Goal: Information Seeking & Learning: Learn about a topic

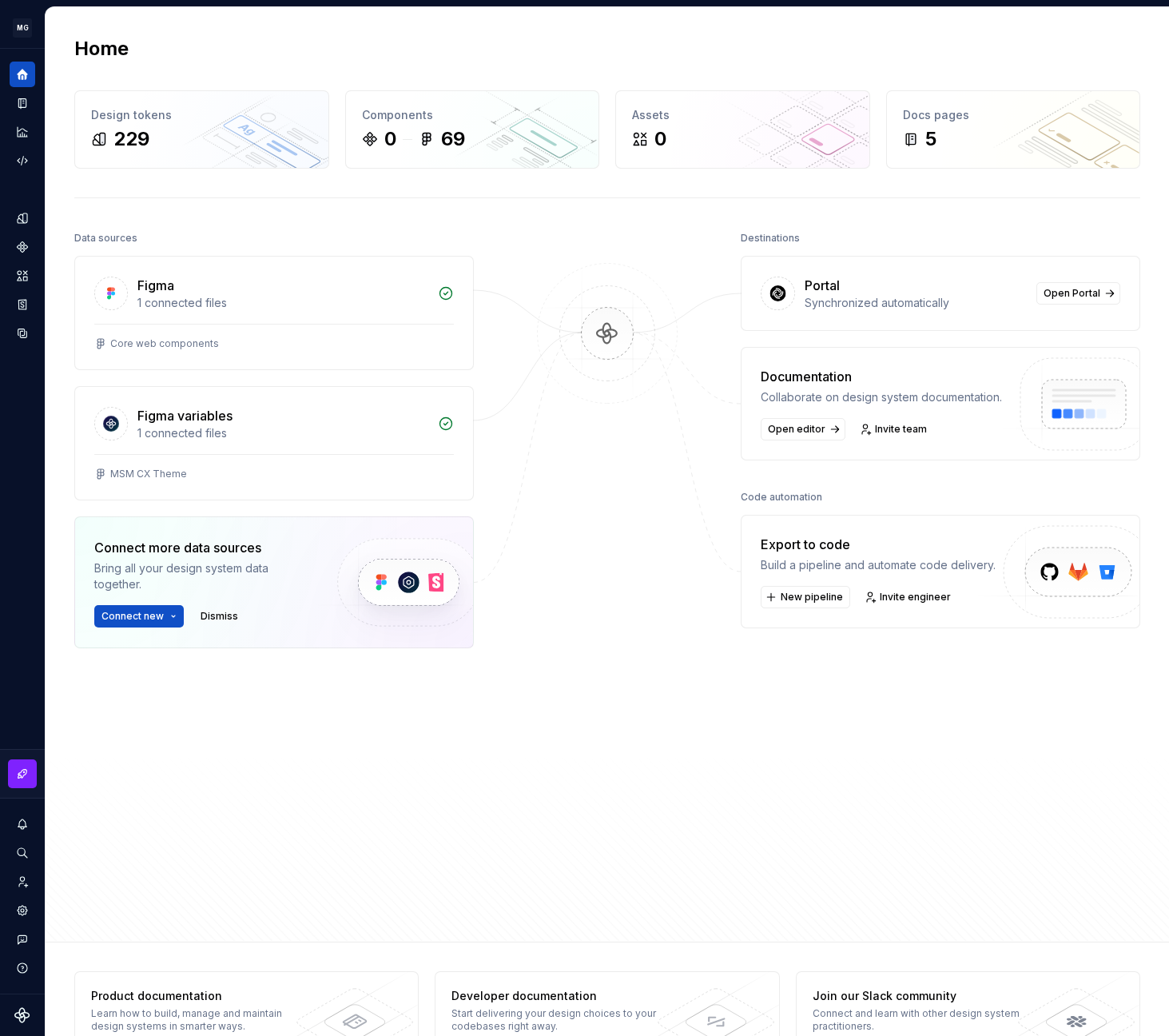
click at [494, 472] on div "Data sources Figma 1 connected files Core web components Figma variables 1 conn…" at bounding box center [607, 570] width 1066 height 685
click at [297, 303] on div "1 connected files" at bounding box center [282, 302] width 291 height 16
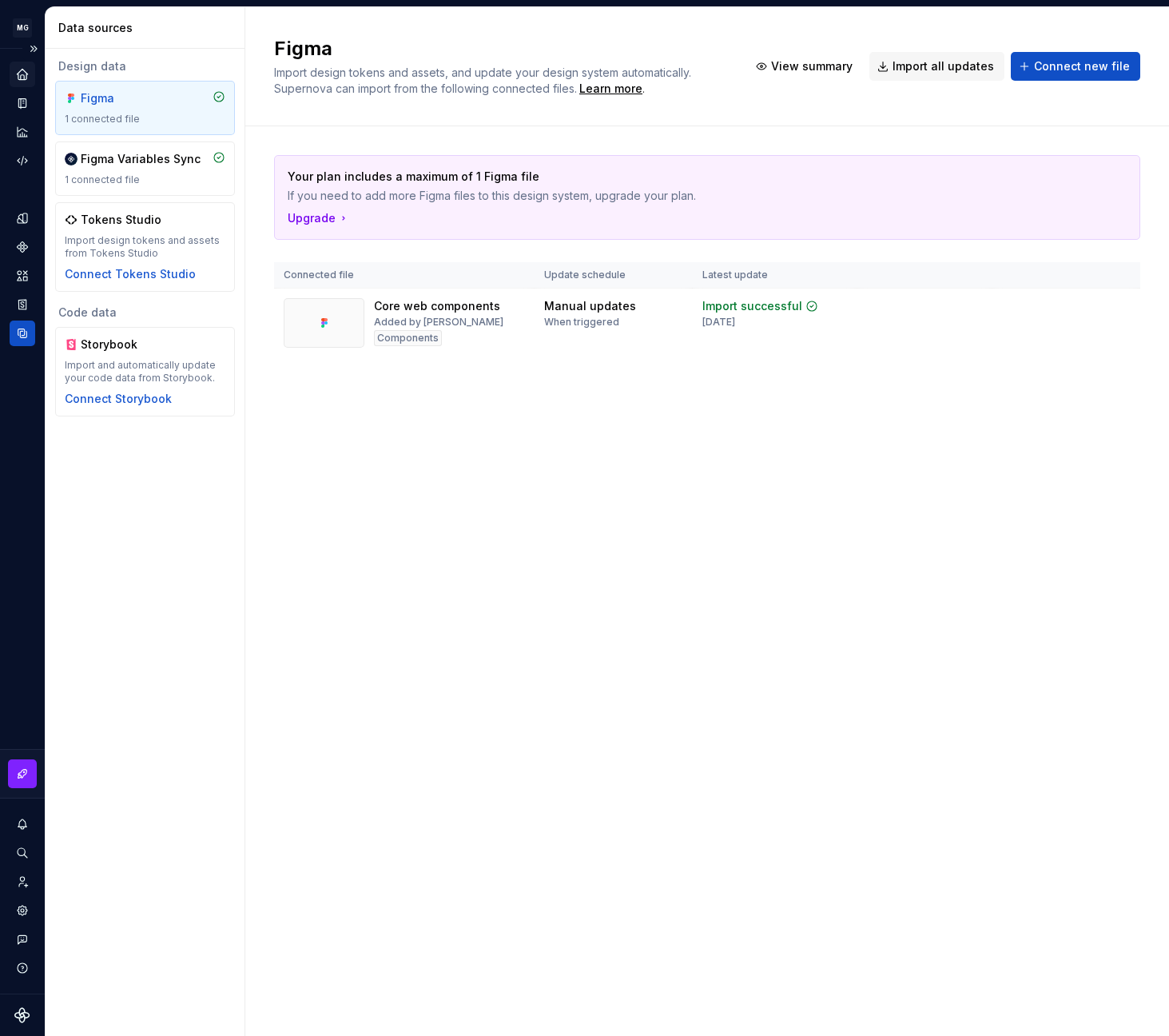
click at [17, 70] on icon "Home" at bounding box center [22, 74] width 14 height 14
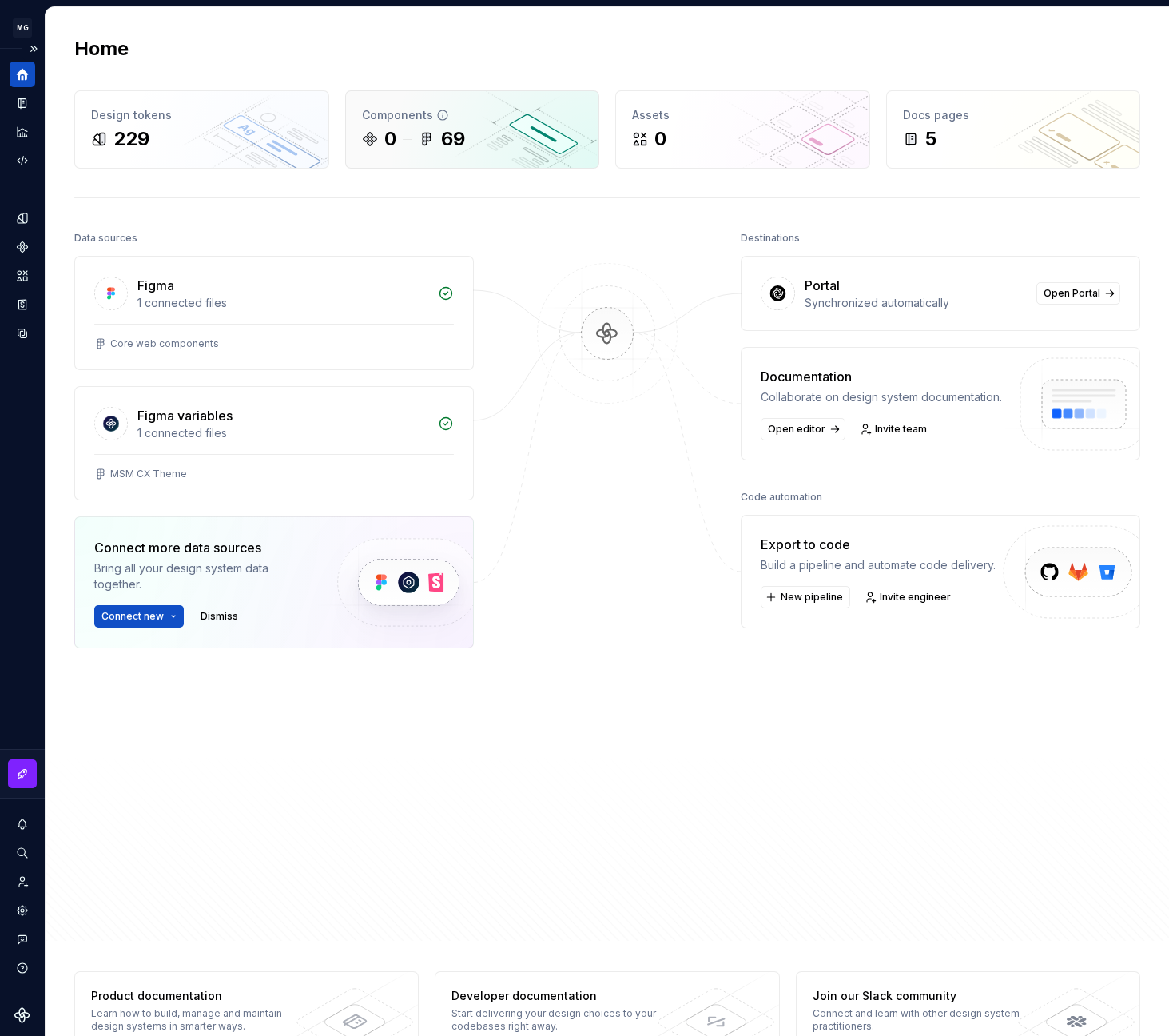
click at [490, 104] on div "Components 0 69" at bounding box center [473, 129] width 254 height 77
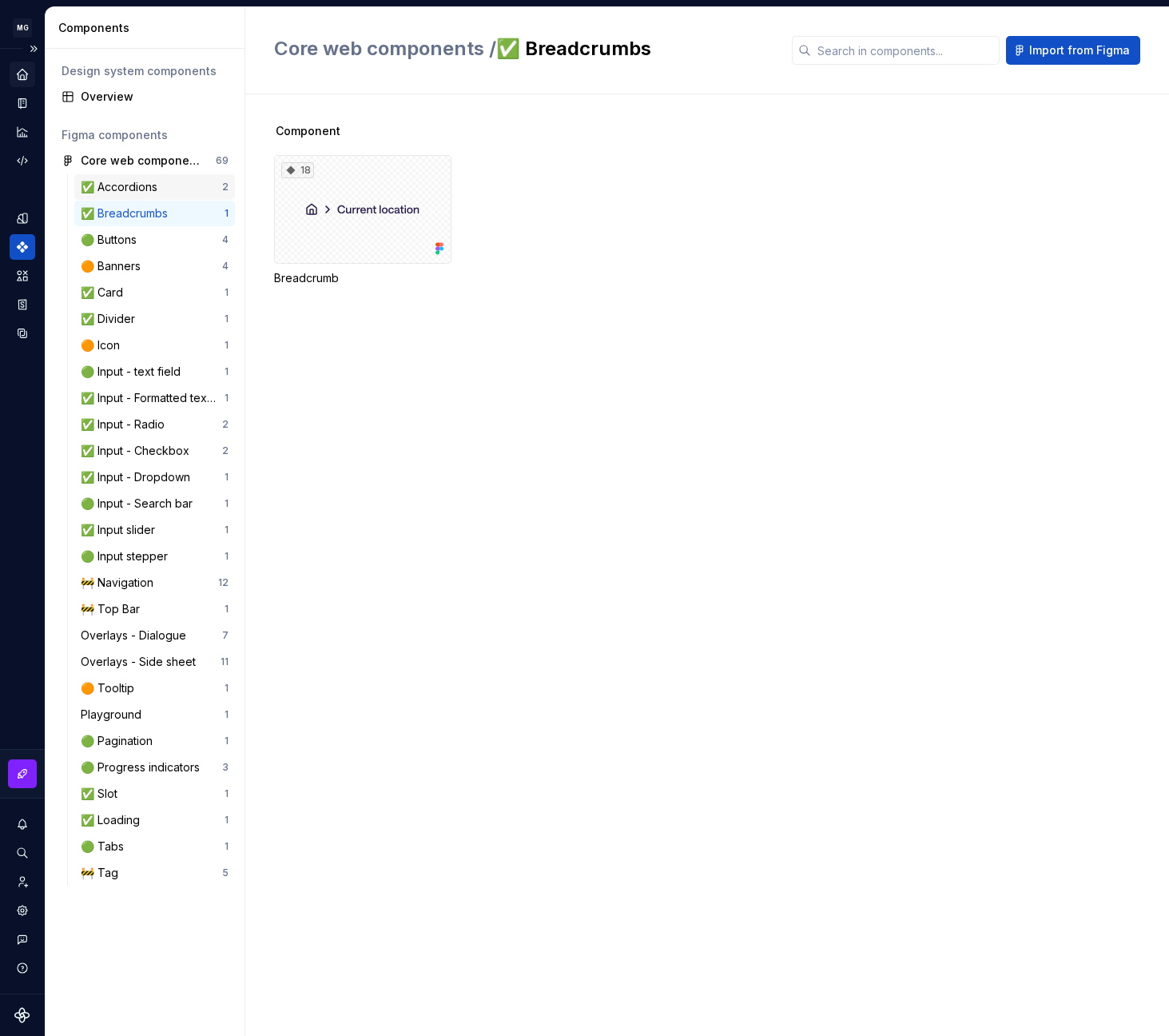
click at [167, 190] on div "✅ Accordions" at bounding box center [151, 187] width 142 height 16
click at [143, 302] on div "✅ Card 1" at bounding box center [155, 292] width 161 height 25
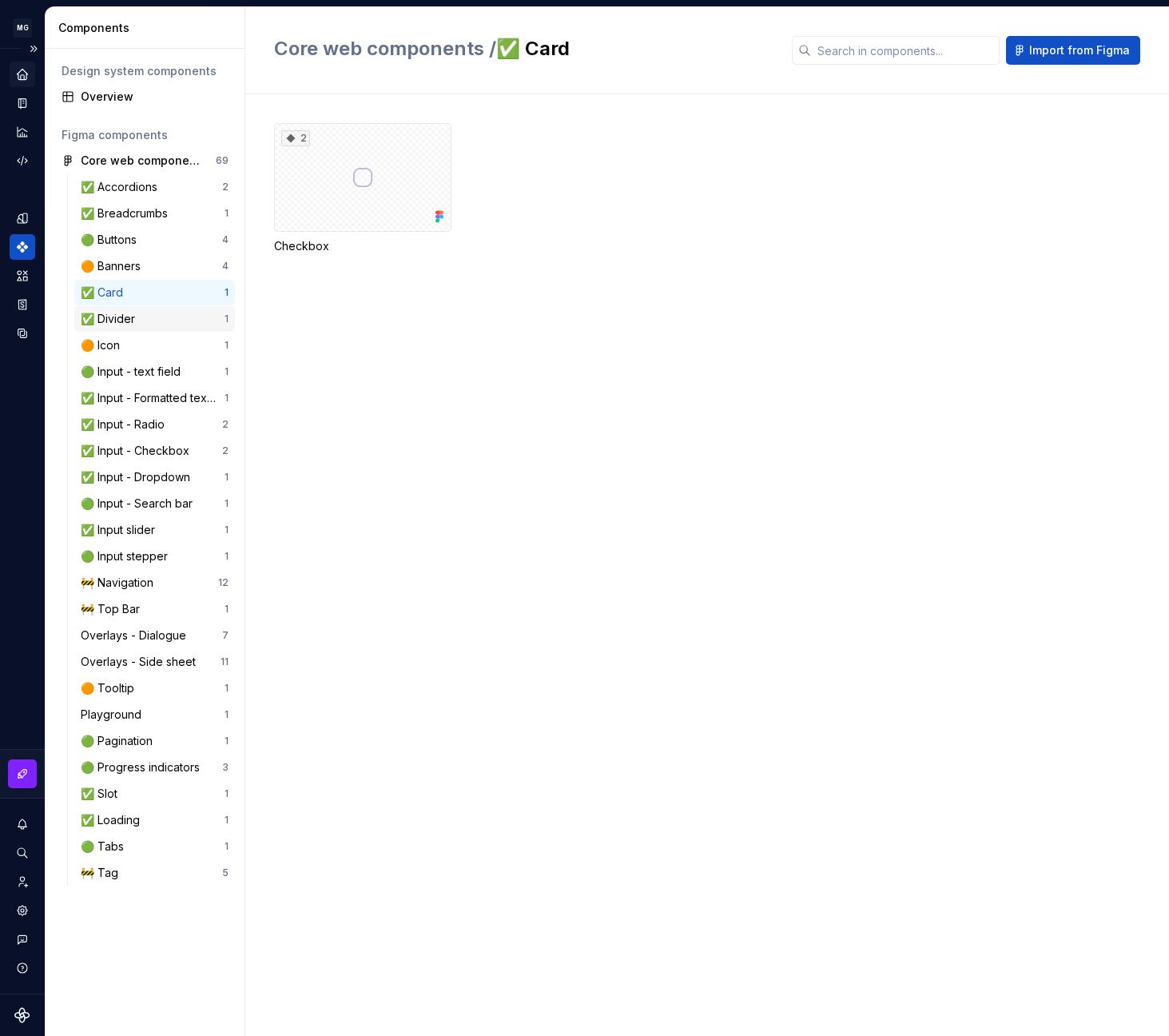
click at [150, 316] on div "✅ Divider" at bounding box center [152, 319] width 144 height 16
click at [31, 81] on div "Home" at bounding box center [22, 73] width 25 height 25
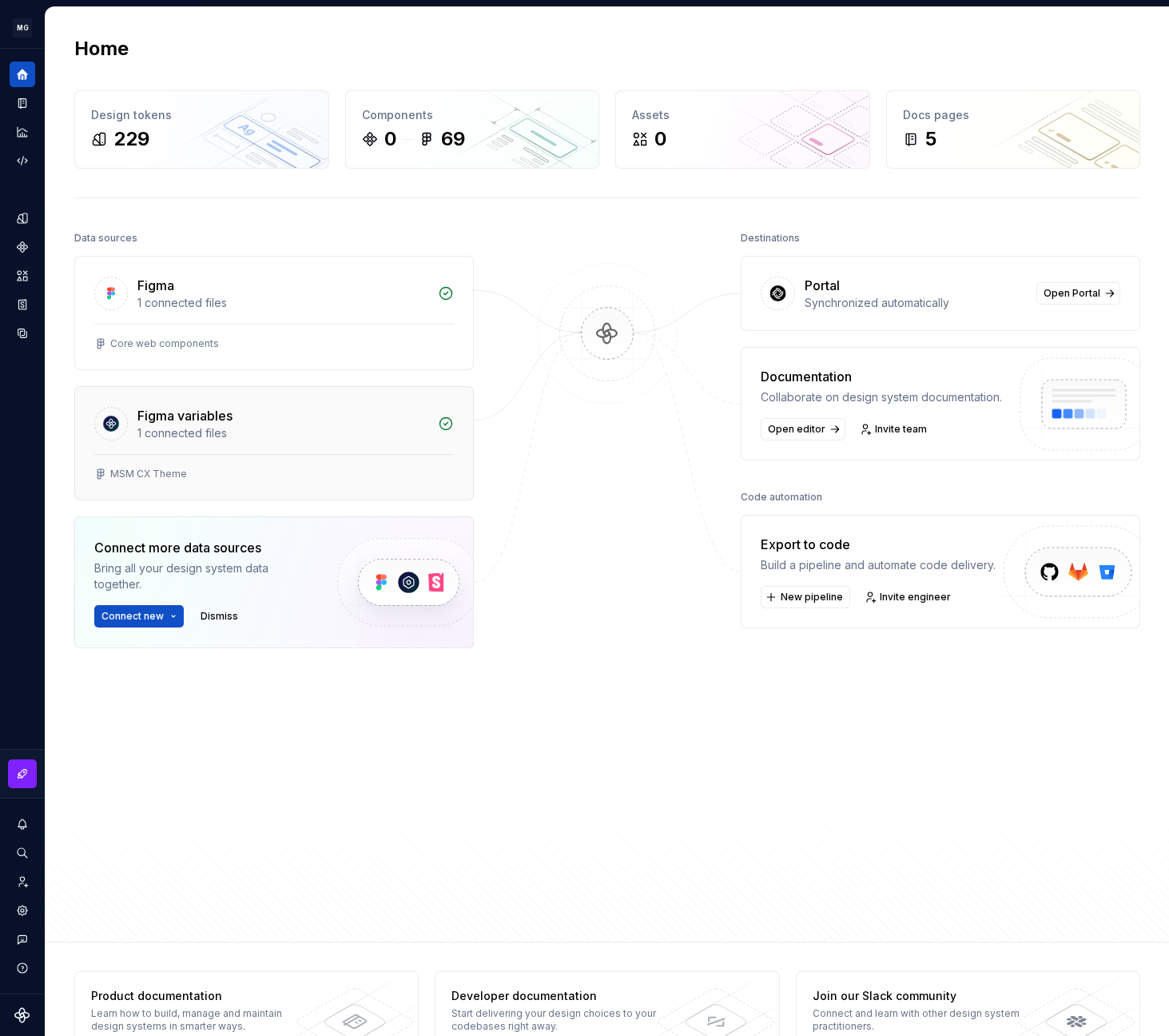
click at [371, 455] on div "MSM CX Theme" at bounding box center [274, 476] width 398 height 45
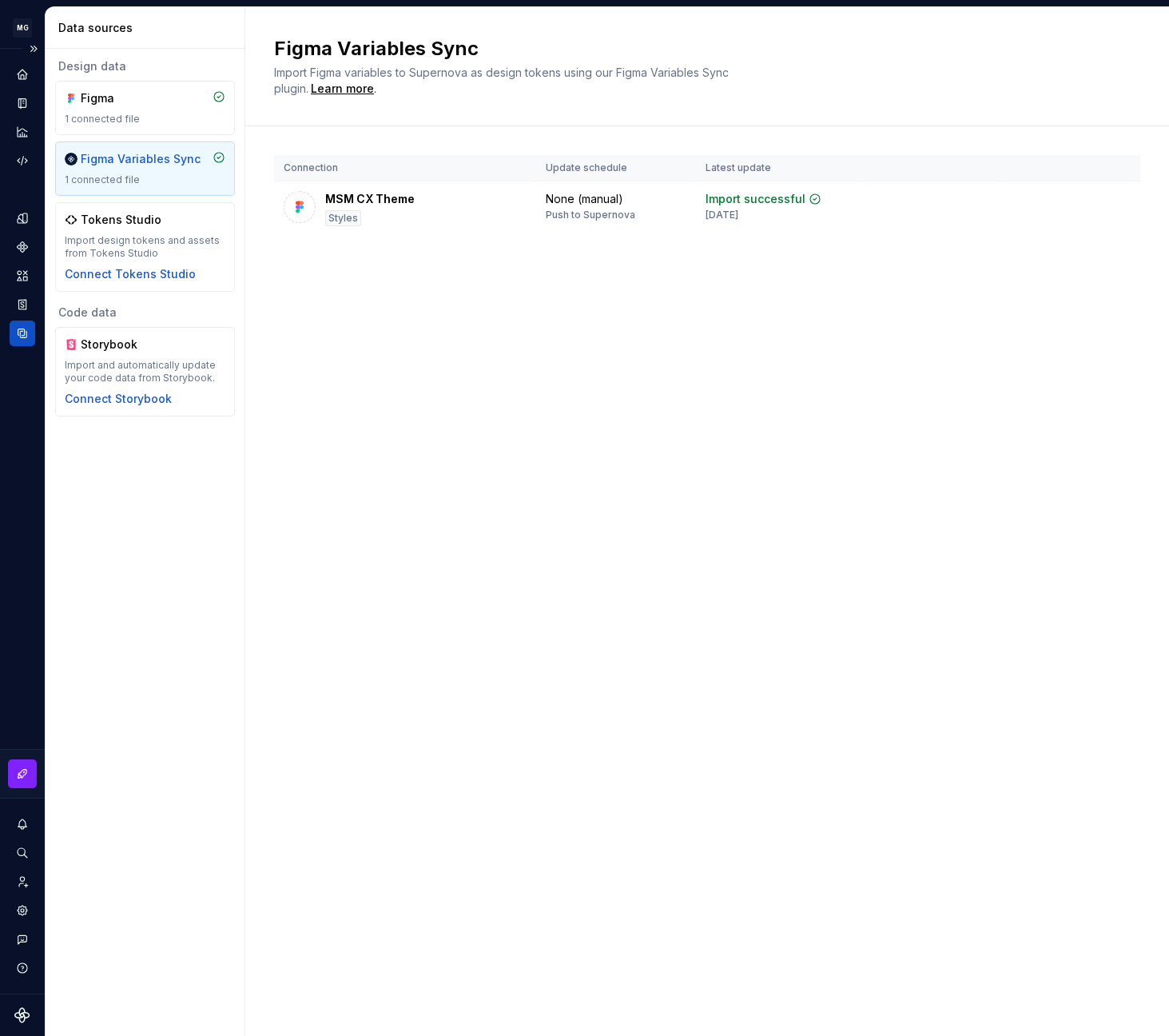
drag, startPoint x: 431, startPoint y: 408, endPoint x: 1, endPoint y: 223, distance: 468.1
click at [431, 408] on div "Figma Variables Sync Import Figma variables to Supernova as design tokens using…" at bounding box center [707, 521] width 924 height 1028
click at [25, 68] on icon "Home" at bounding box center [22, 74] width 13 height 13
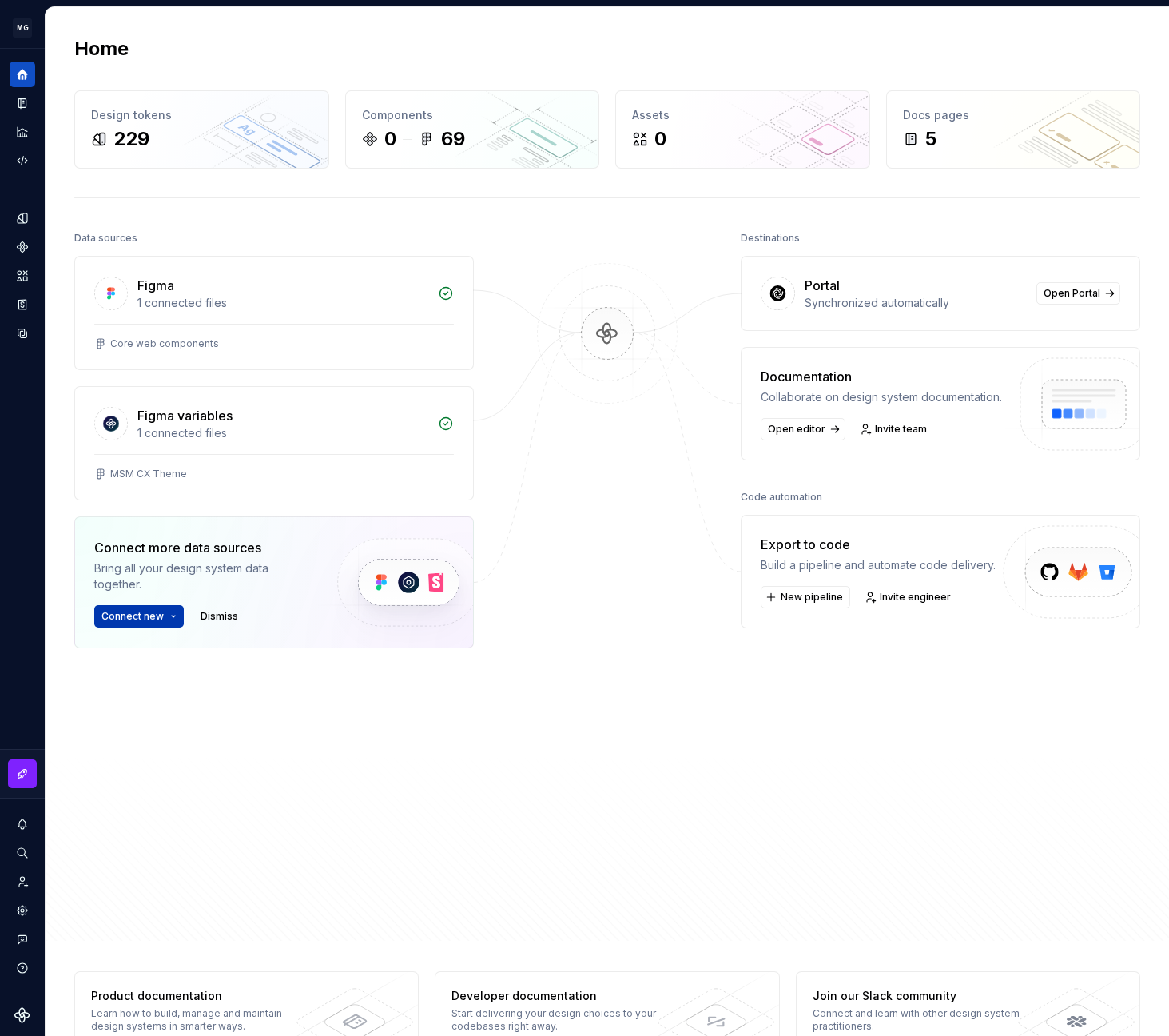
click at [168, 618] on button "Connect new" at bounding box center [139, 616] width 89 height 23
click at [12, 99] on div "Documentation" at bounding box center [22, 102] width 25 height 25
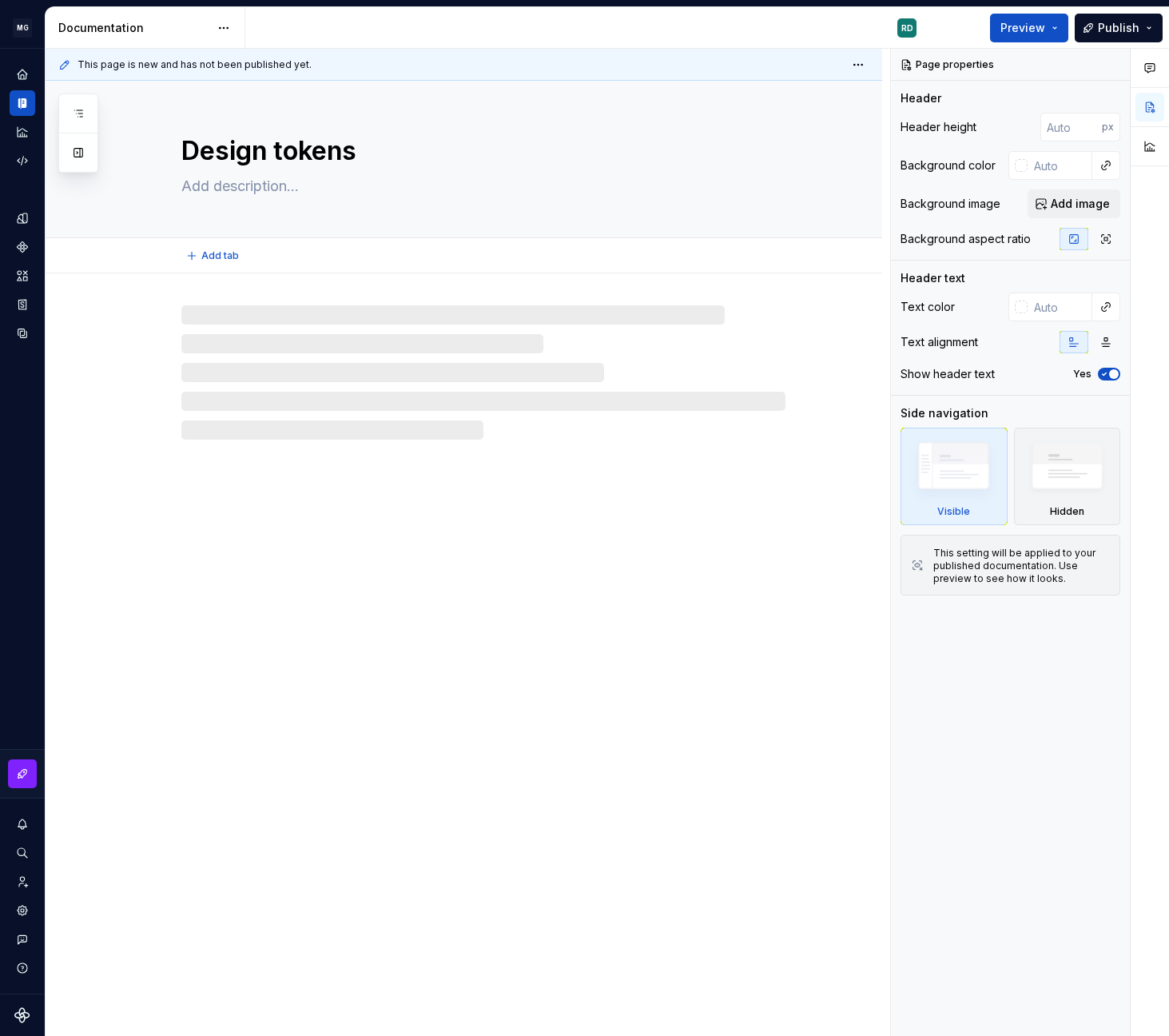
type textarea "*"
click at [24, 76] on icon "Home" at bounding box center [22, 74] width 10 height 10
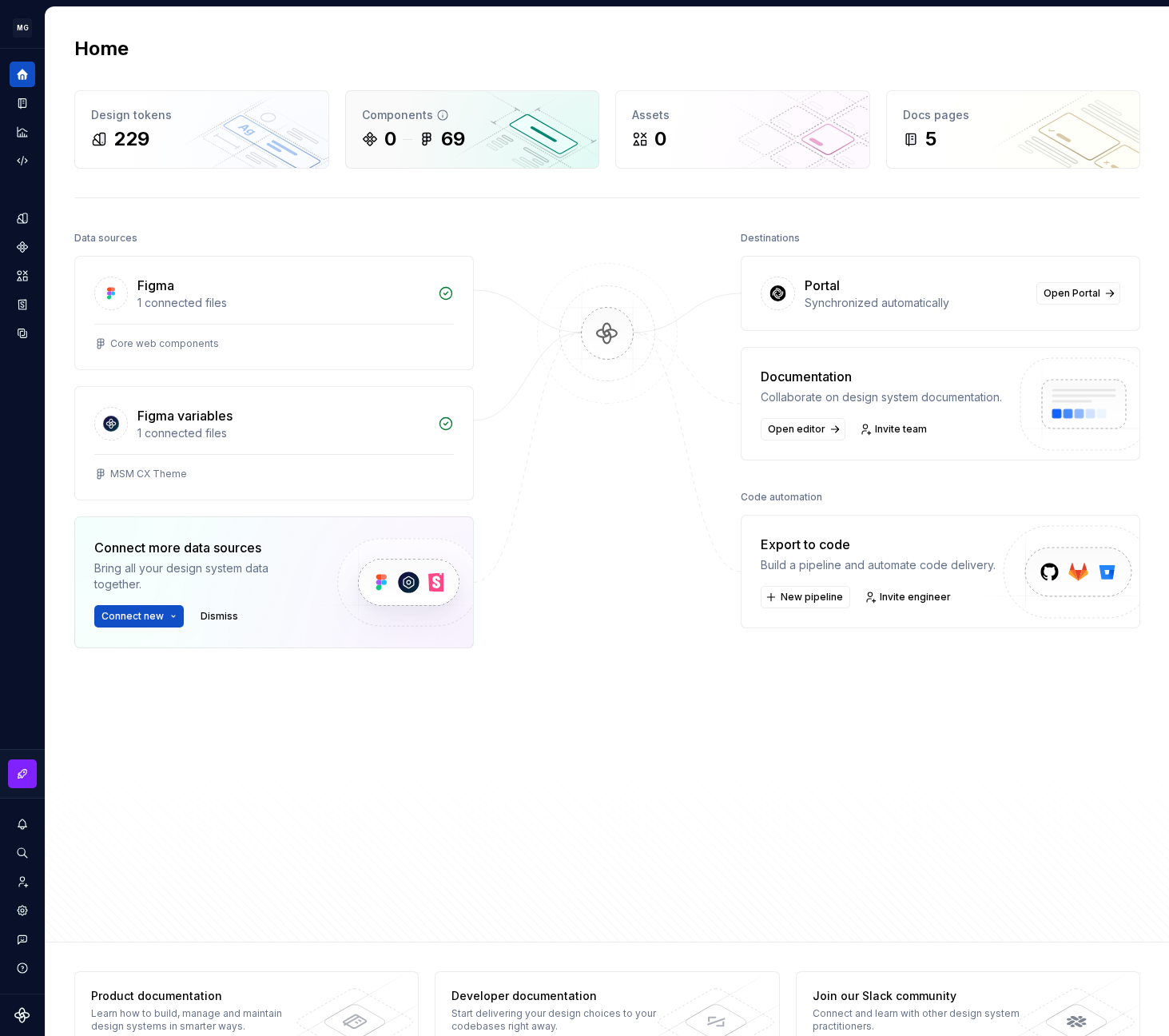
click at [448, 113] on div "Components" at bounding box center [472, 115] width 221 height 16
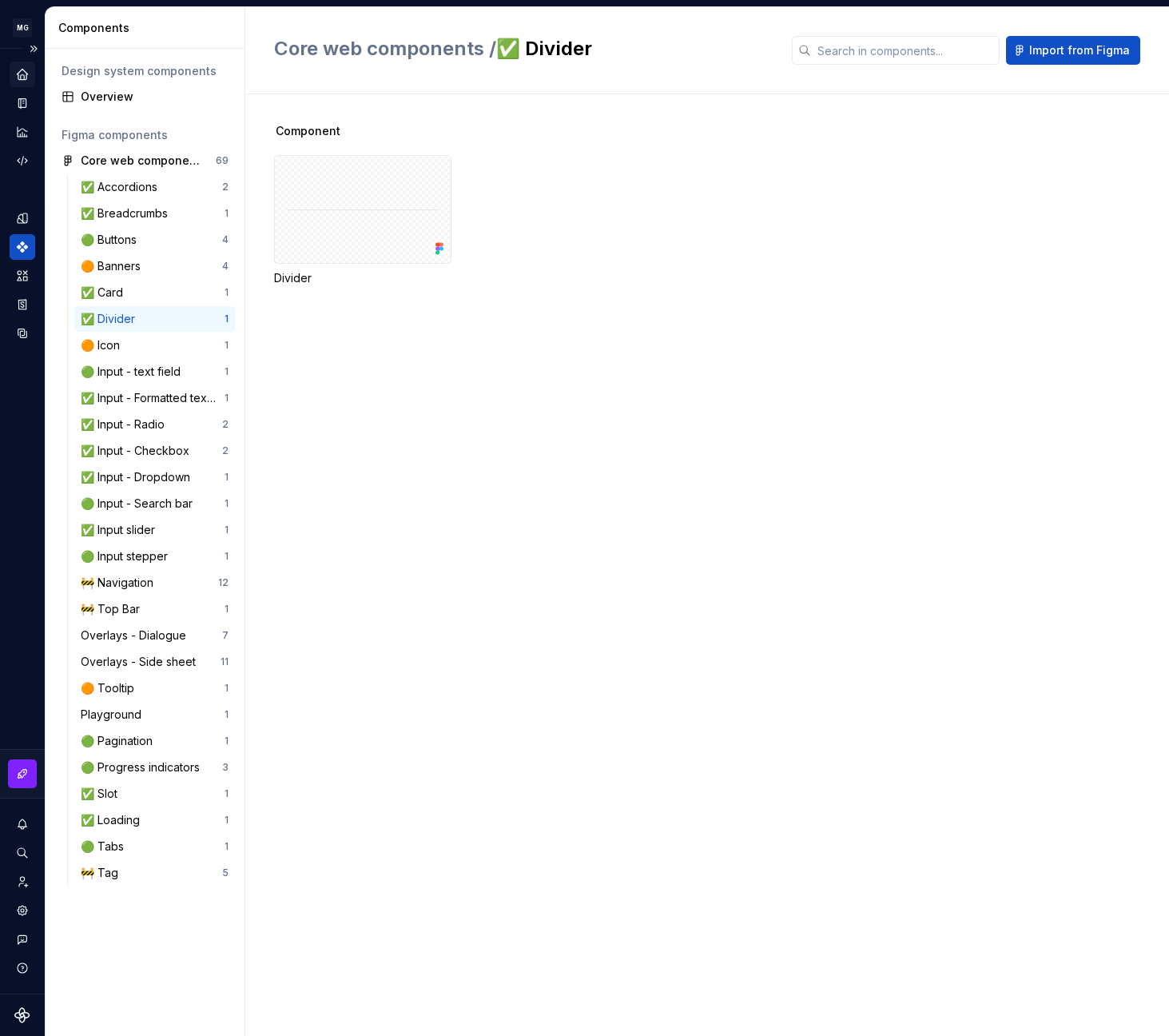
click at [12, 70] on div "Home" at bounding box center [22, 73] width 25 height 25
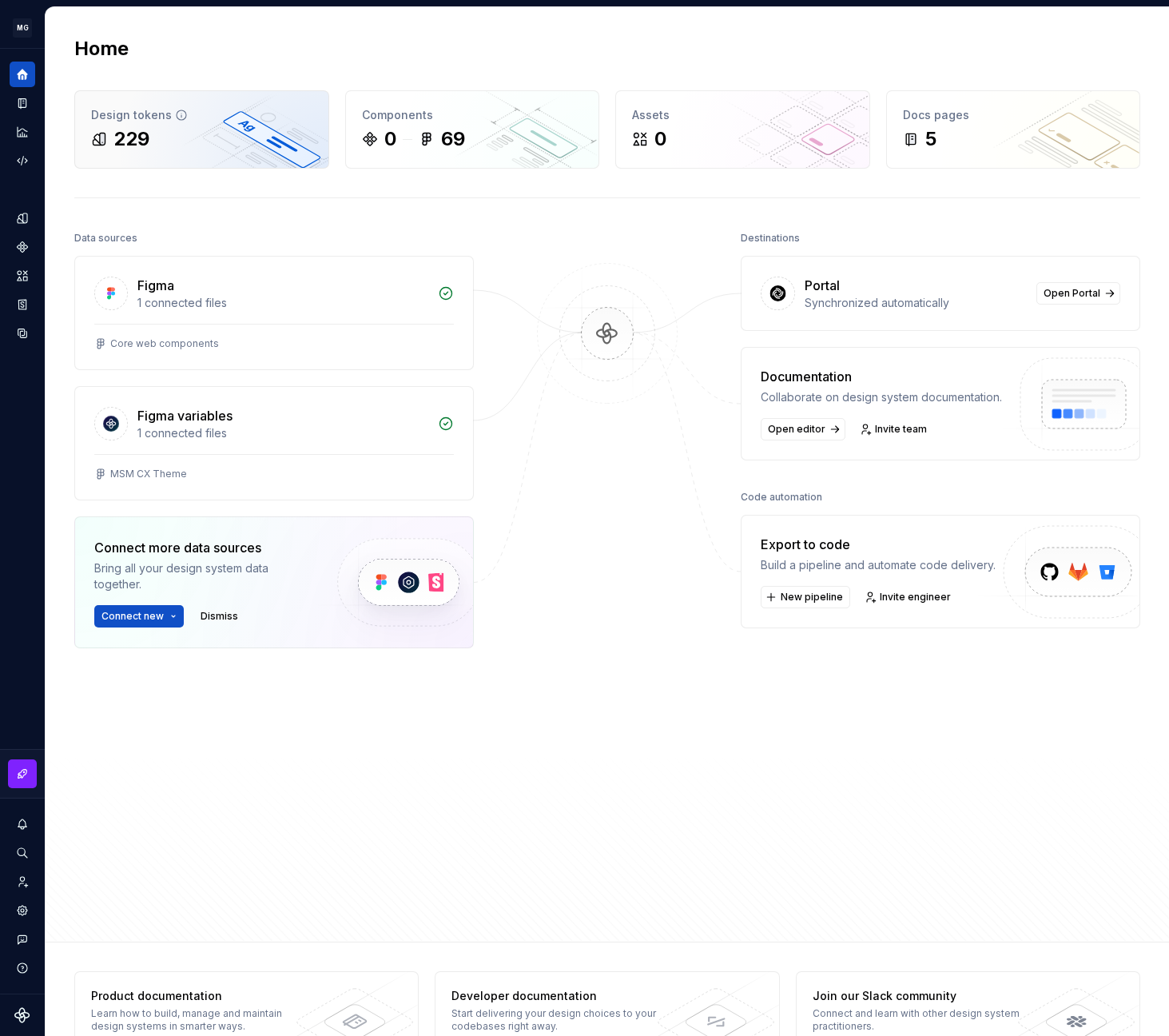
click at [247, 126] on div "229" at bounding box center [201, 138] width 221 height 25
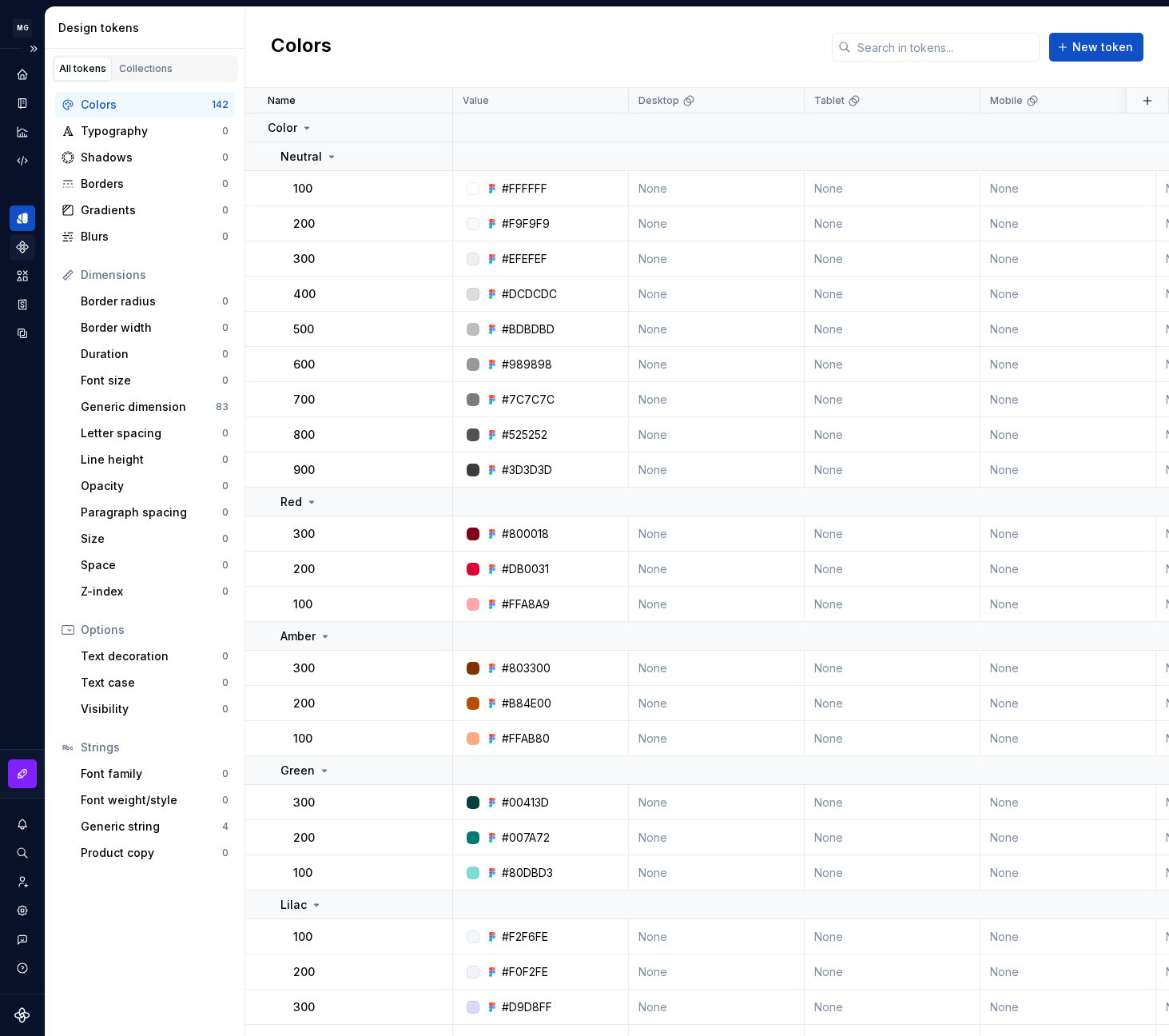
click at [24, 247] on icon "Components" at bounding box center [22, 247] width 11 height 11
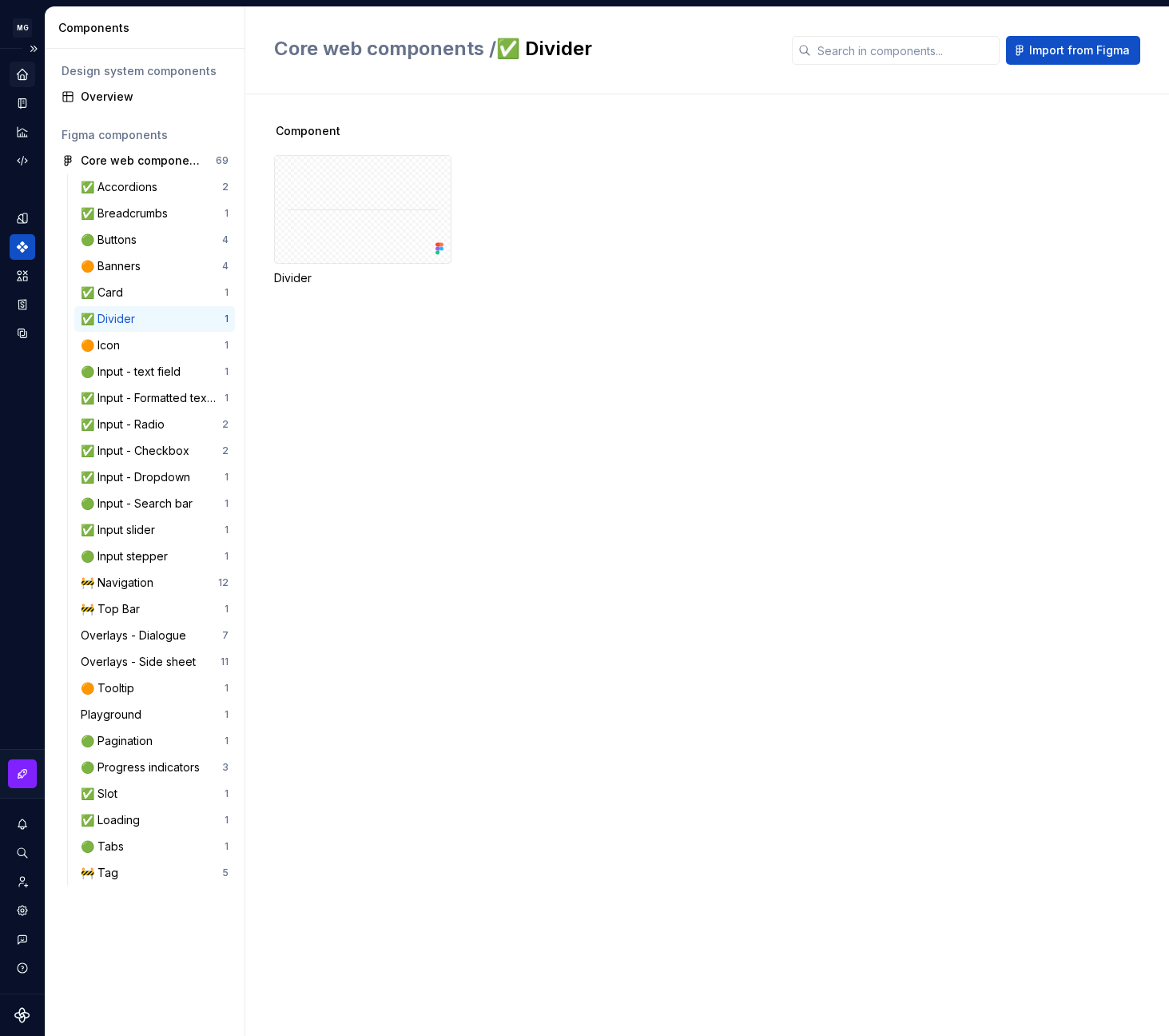
click at [11, 75] on div "Home" at bounding box center [22, 73] width 25 height 25
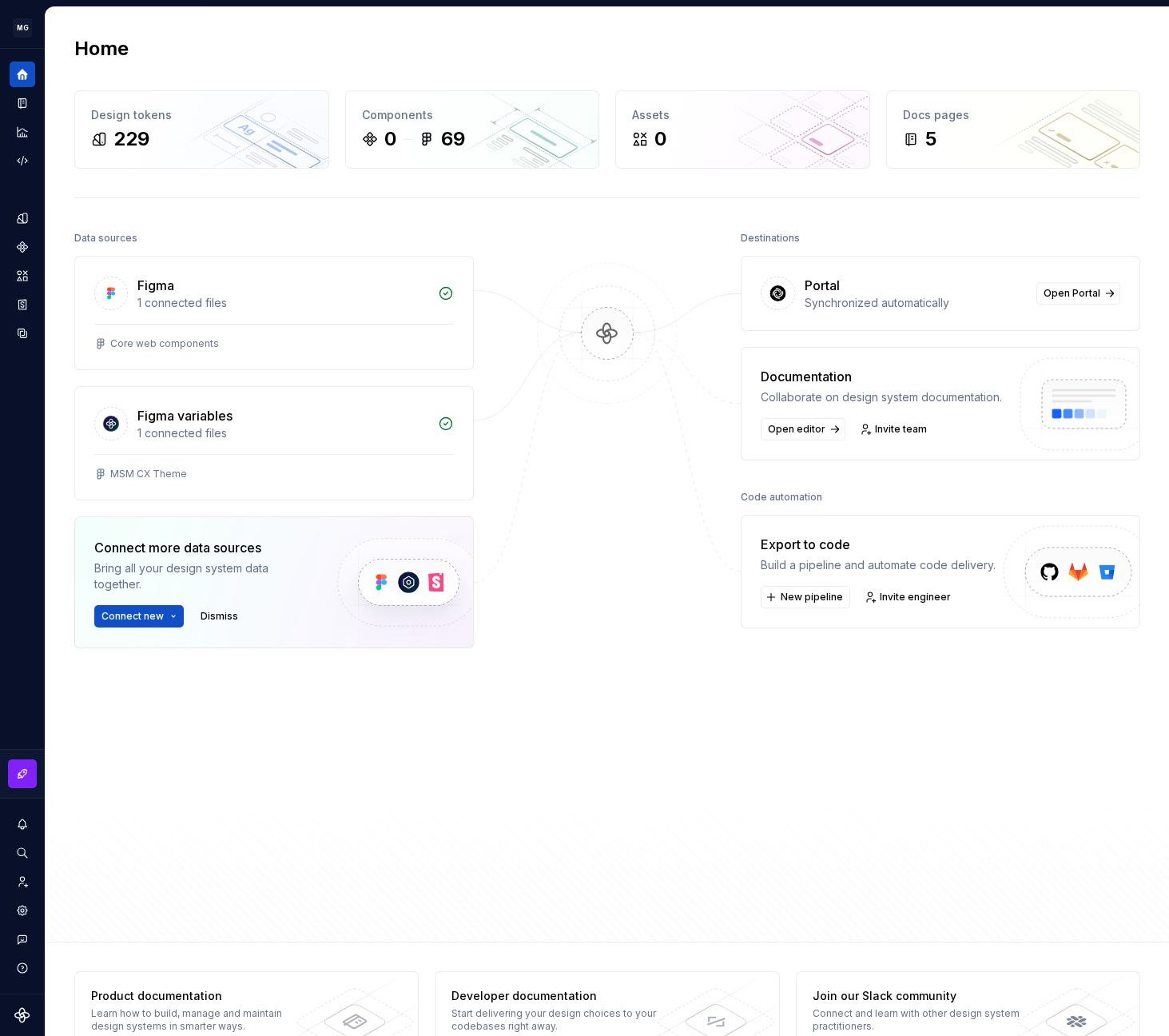
click at [895, 817] on div "Destinations Portal Synchronized automatically Open Portal Documentation Collab…" at bounding box center [940, 538] width 400 height 622
click at [860, 724] on div "Destinations Portal Synchronized automatically Open Portal Documentation Collab…" at bounding box center [940, 538] width 400 height 622
click at [535, 571] on div at bounding box center [607, 538] width 160 height 622
drag, startPoint x: 611, startPoint y: 347, endPoint x: 603, endPoint y: 505, distance: 158.2
click at [610, 347] on img at bounding box center [607, 350] width 155 height 173
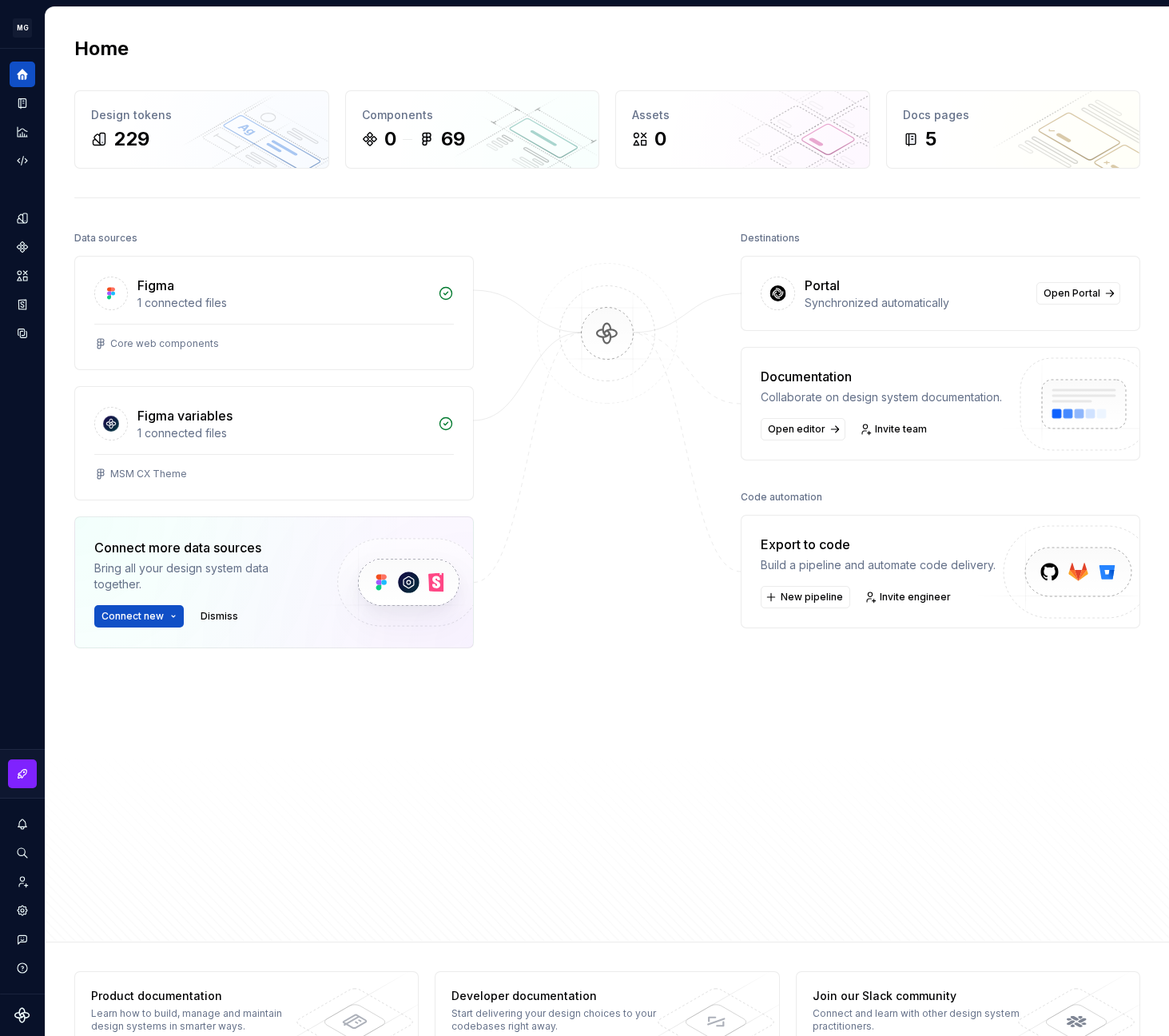
click at [276, 669] on div "Figma 1 connected files Core web components Figma variables 1 connected files M…" at bounding box center [274, 491] width 400 height 472
click at [814, 220] on div "Home Design tokens 229 Components 0 69 Assets 0 Docs pages 5 Data sources Figma…" at bounding box center [607, 474] width 1124 height 935
click at [22, 302] on icon "Storybook stories" at bounding box center [22, 304] width 14 height 14
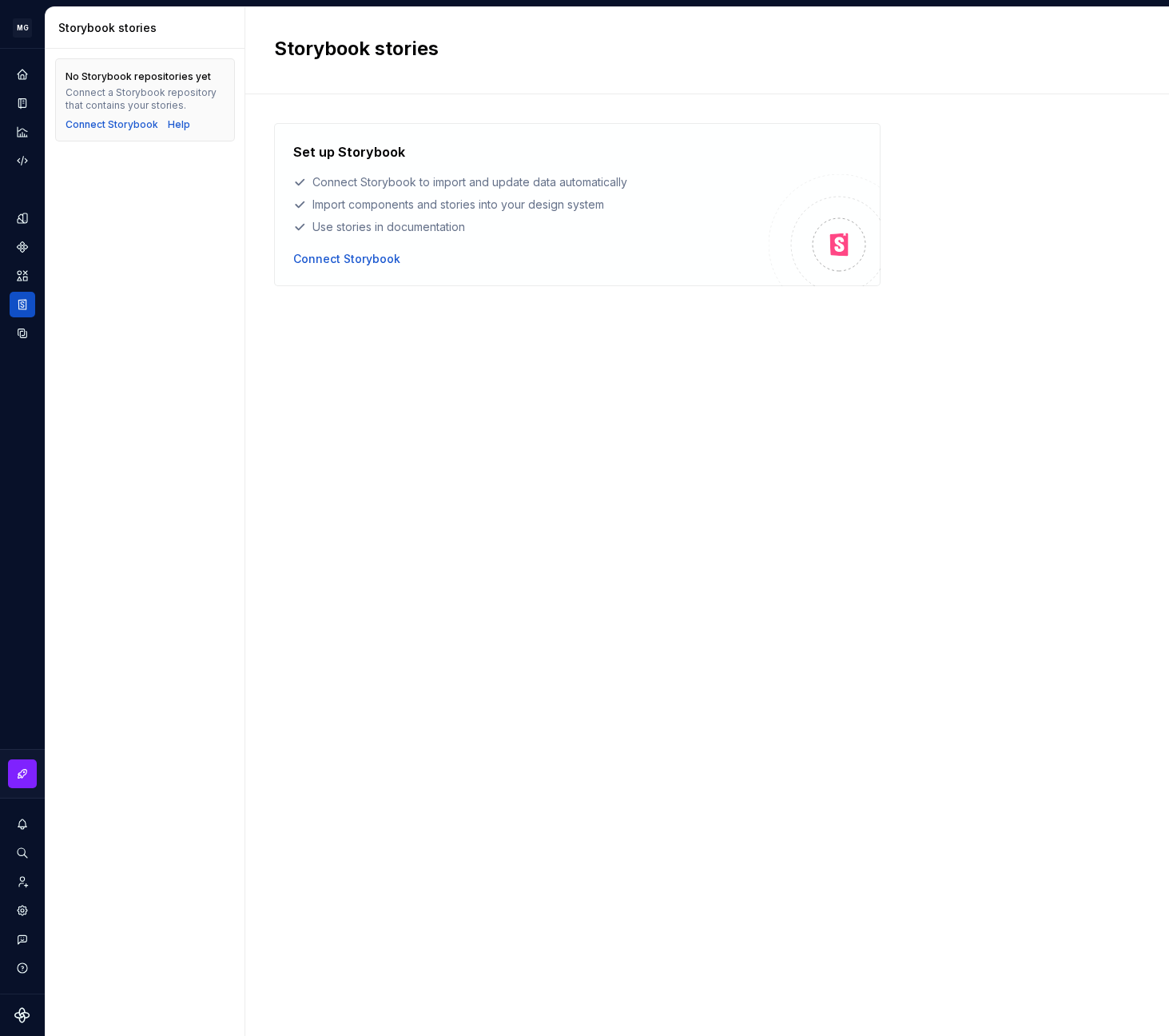
drag, startPoint x: 544, startPoint y: 466, endPoint x: 376, endPoint y: 191, distance: 322.3
click at [541, 464] on div "Set up Storybook Connect Storybook to import and update data automatically Impo…" at bounding box center [707, 549] width 866 height 852
